Goal: Information Seeking & Learning: Learn about a topic

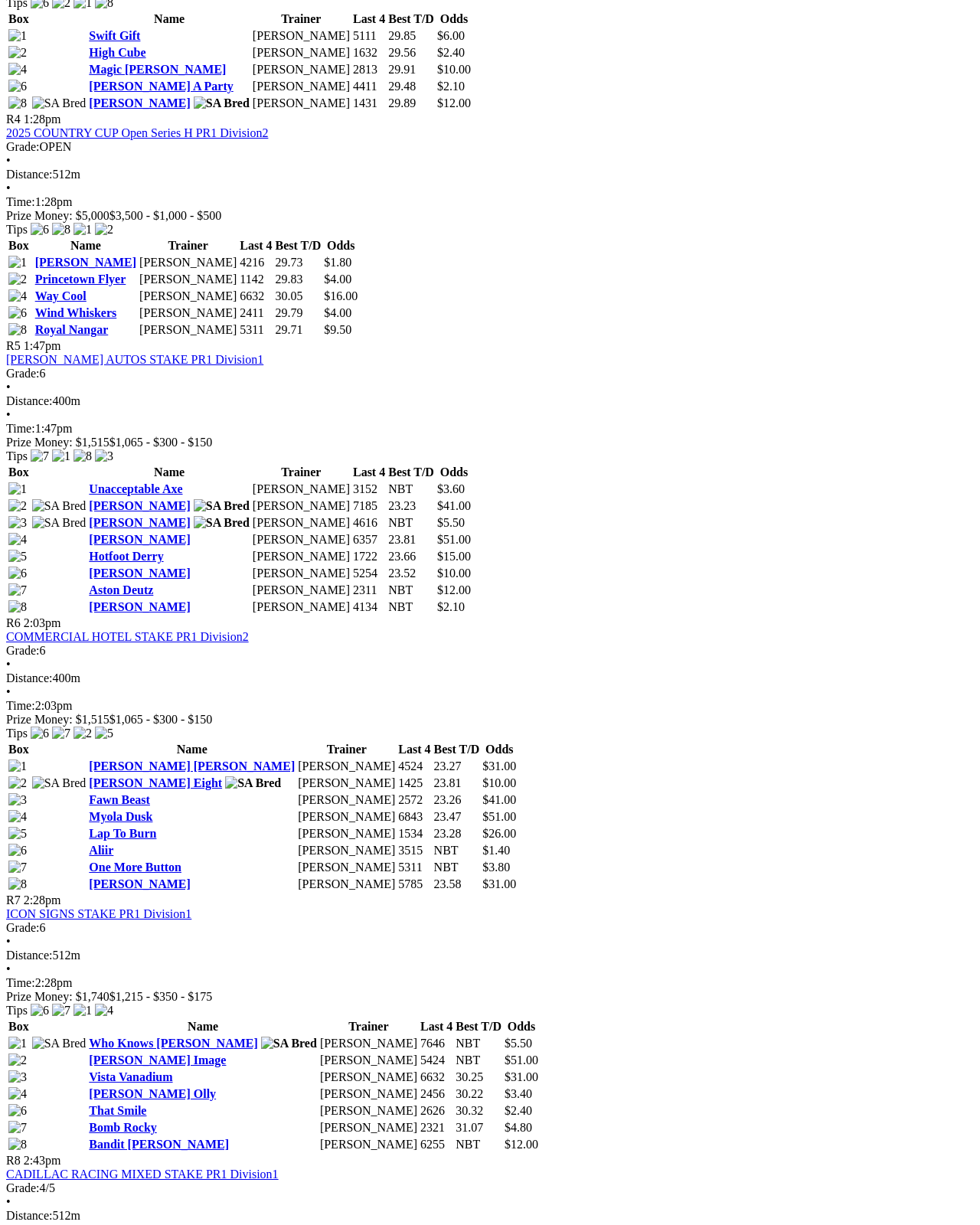
scroll to position [1464, 0]
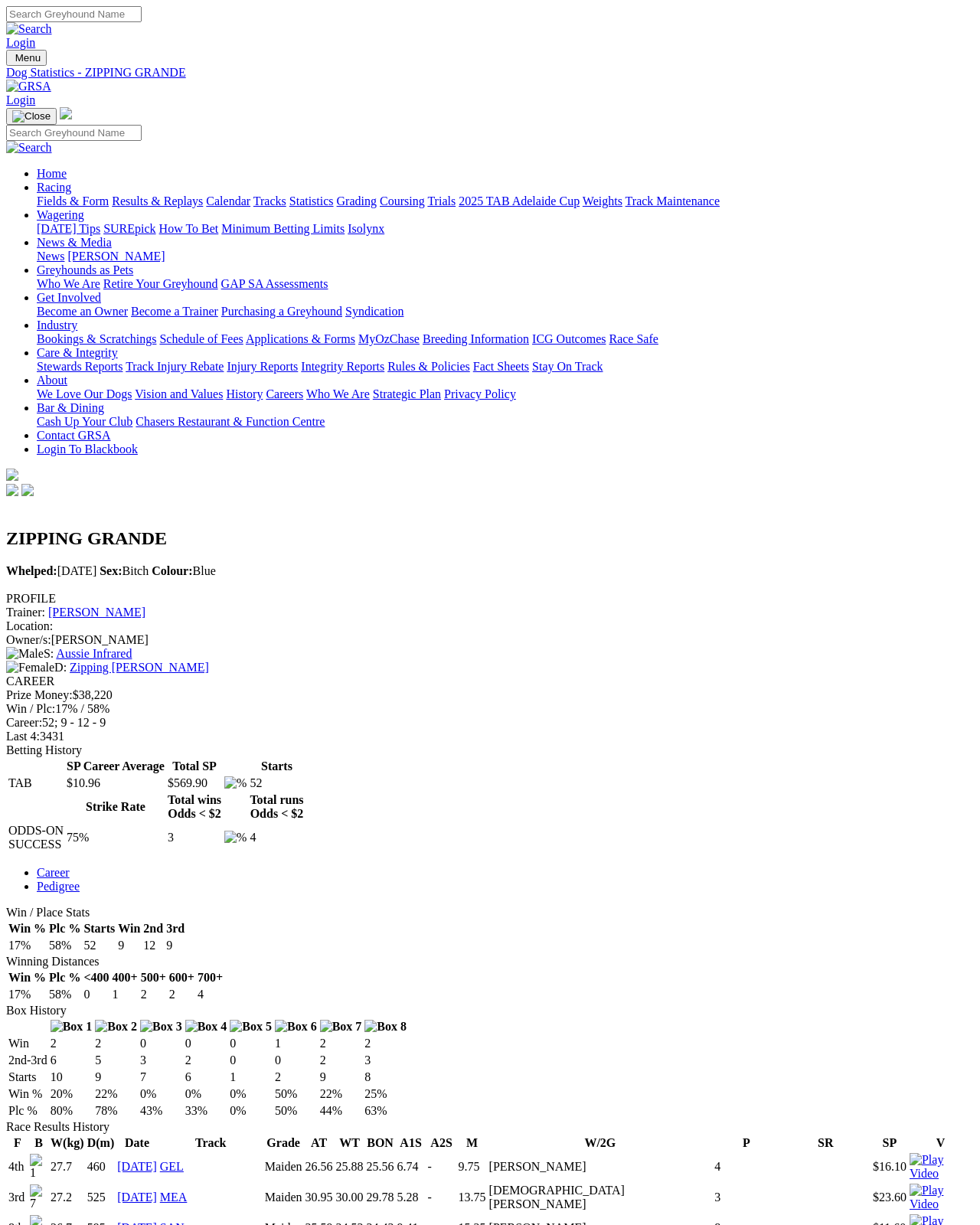
click at [51, 194] on link "Fields & Form" at bounding box center [72, 201] width 72 height 13
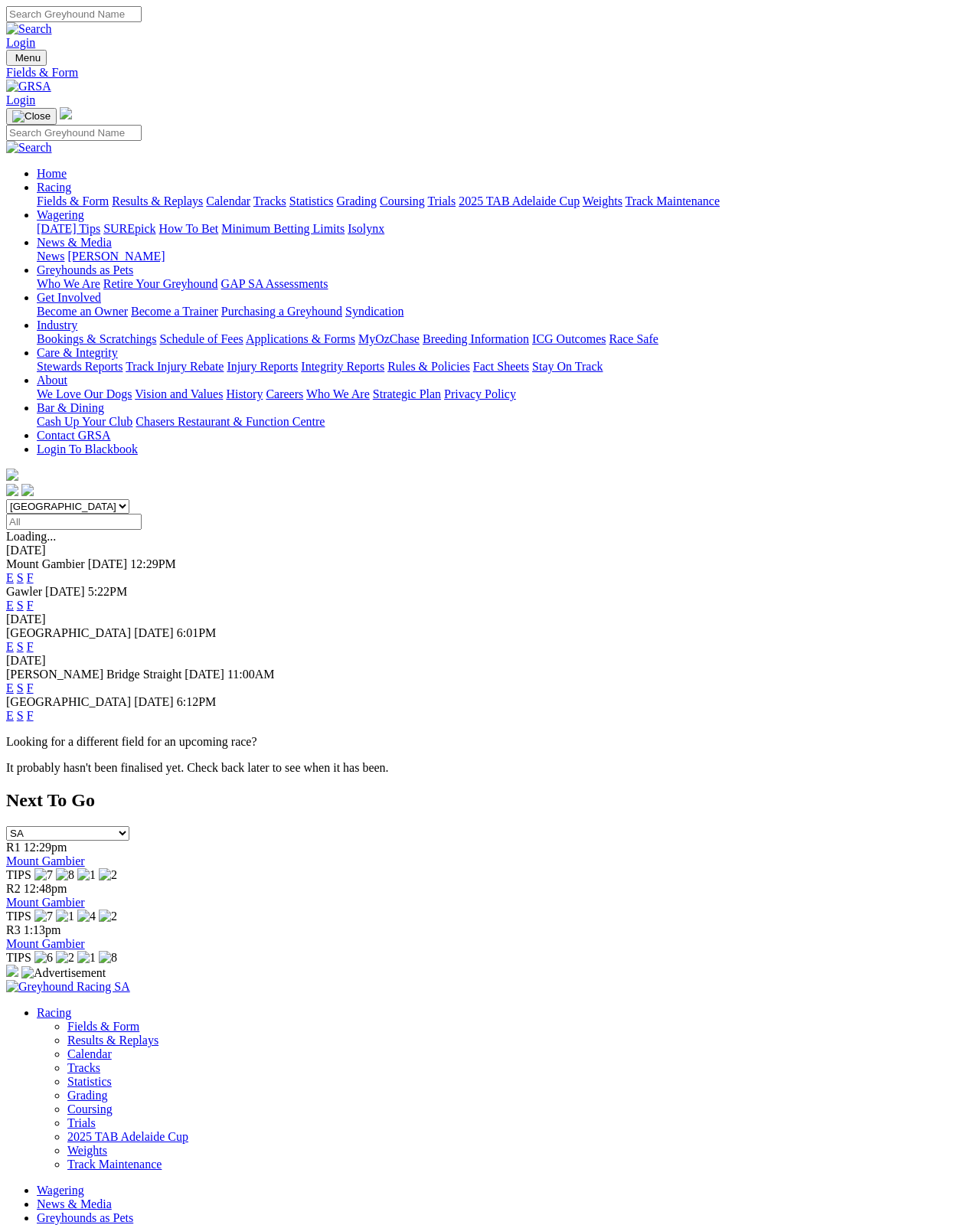
click at [34, 682] on link "F" at bounding box center [29, 688] width 7 height 13
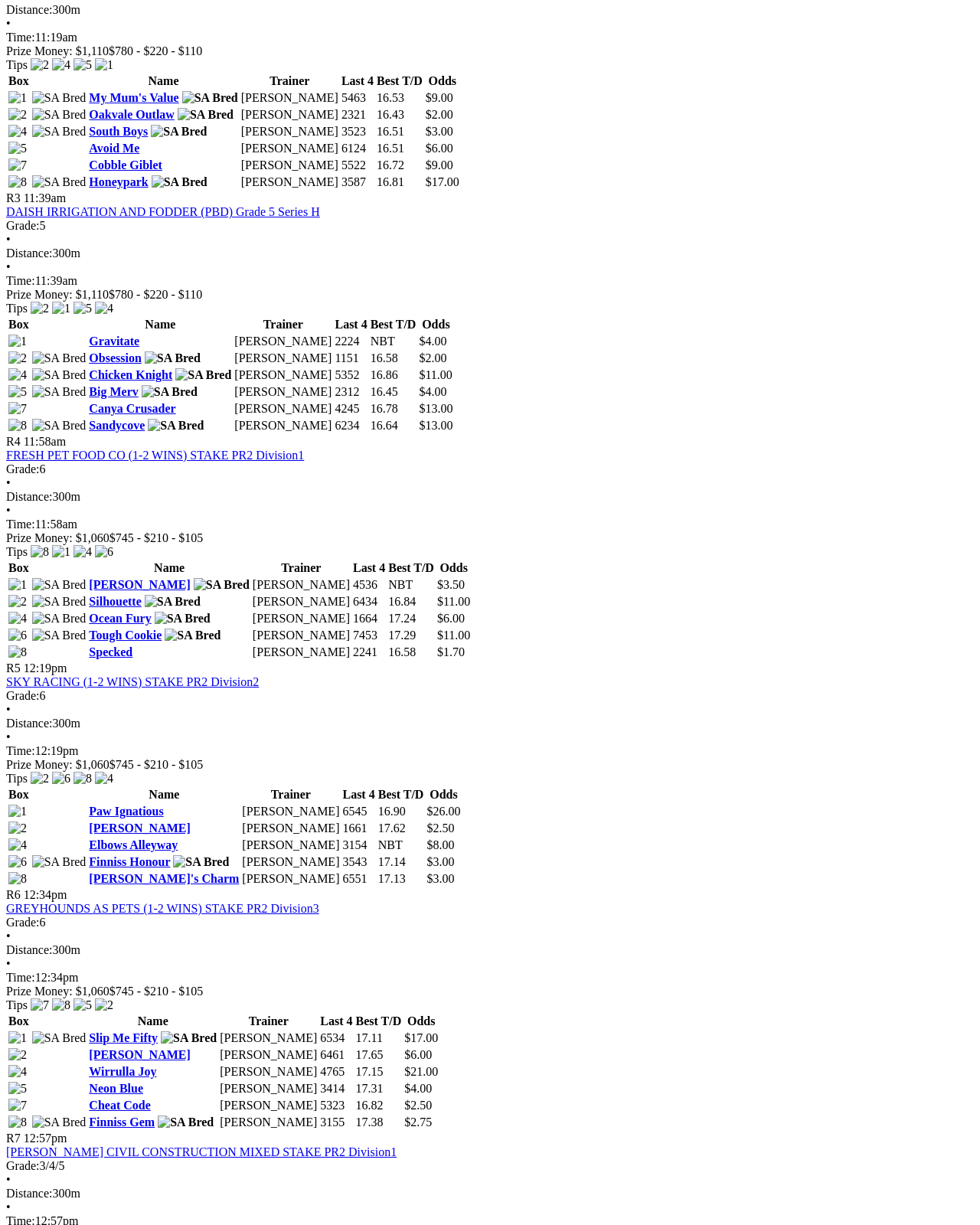
scroll to position [1108, 0]
